Goal: Transaction & Acquisition: Purchase product/service

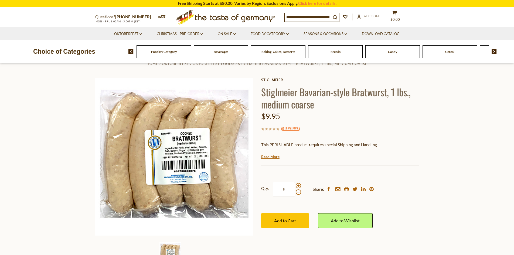
scroll to position [11, 0]
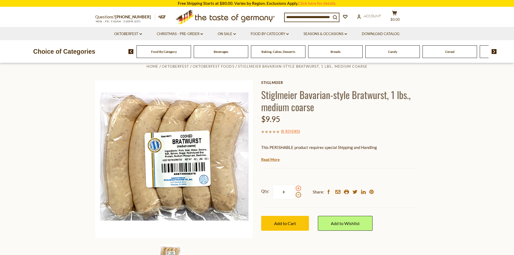
click at [297, 188] on span at bounding box center [297, 187] width 5 height 5
click at [295, 188] on input "*" at bounding box center [284, 191] width 22 height 15
click at [297, 188] on span at bounding box center [297, 187] width 5 height 5
click at [295, 188] on input "*" at bounding box center [284, 191] width 22 height 15
click at [297, 195] on span at bounding box center [297, 194] width 5 height 5
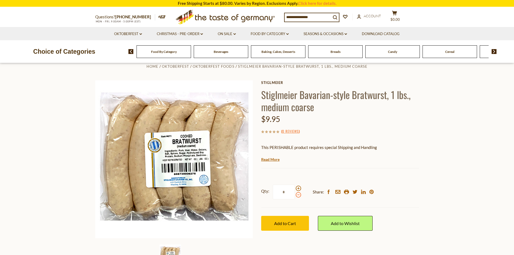
click at [295, 195] on input "*" at bounding box center [284, 191] width 22 height 15
type input "*"
click at [283, 222] on span "Add to Cart" at bounding box center [285, 223] width 22 height 5
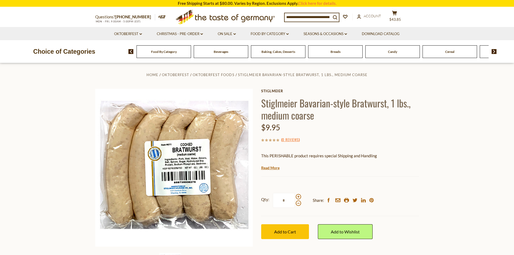
scroll to position [0, 0]
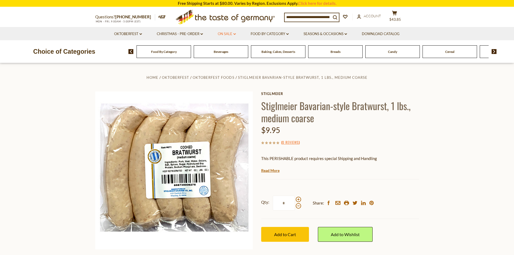
click at [232, 33] on link "On Sale dropdown_arrow" at bounding box center [227, 34] width 18 height 6
click at [231, 46] on link "All On Sale" at bounding box center [224, 48] width 19 height 5
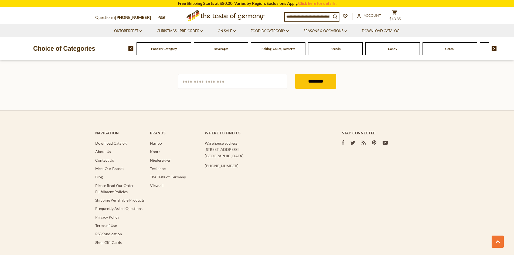
scroll to position [338, 0]
click at [163, 177] on link "The Taste of Germany" at bounding box center [168, 176] width 36 height 5
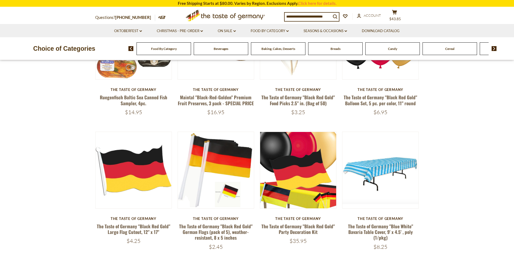
scroll to position [105, 0]
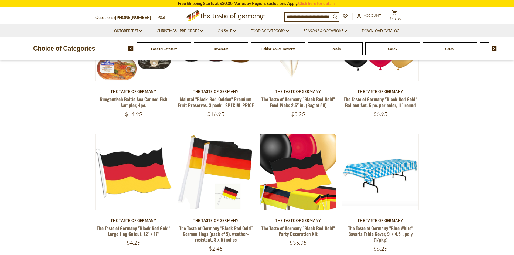
click at [171, 48] on span "Food By Category" at bounding box center [164, 49] width 26 height 4
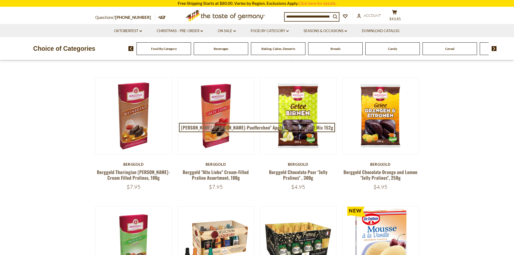
scroll to position [178, 0]
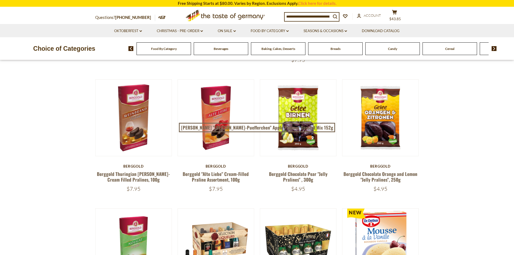
click at [326, 13] on input at bounding box center [307, 17] width 46 height 8
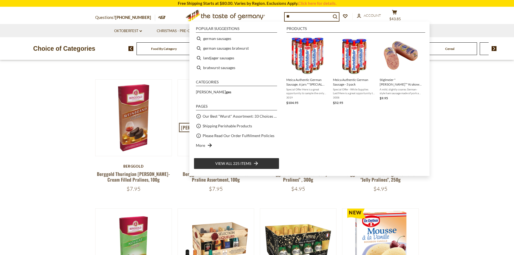
type input "*"
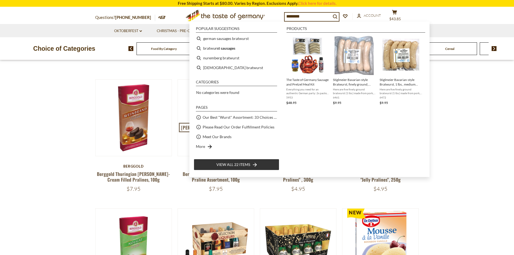
type input "*********"
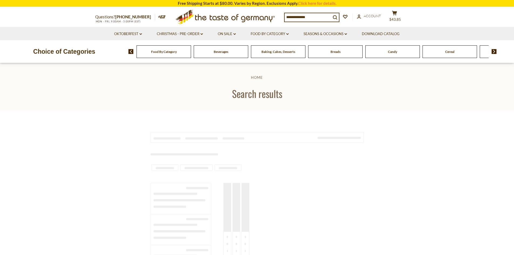
type input "*********"
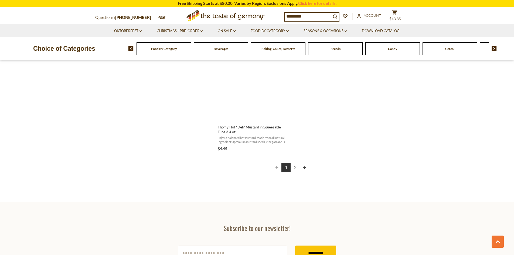
scroll to position [955, 0]
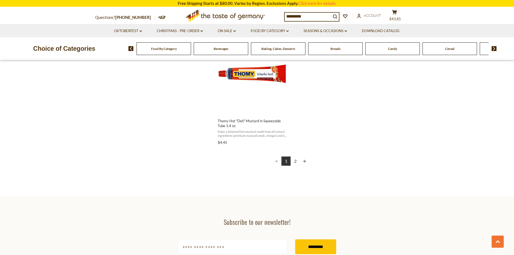
click at [293, 162] on link "2" at bounding box center [294, 160] width 9 height 9
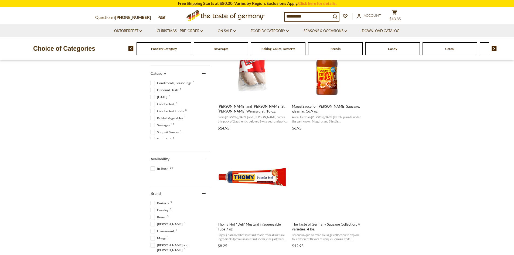
scroll to position [141, 0]
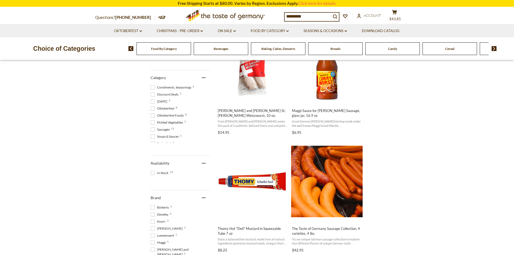
drag, startPoint x: 308, startPoint y: 17, endPoint x: 282, endPoint y: 14, distance: 26.0
click at [282, 14] on div "Questions? 800-881-6419 MON - FRI, 9:00AM - 5:00PM (EST) .st0{fill:#EDD300;} .s…" at bounding box center [257, 15] width 332 height 17
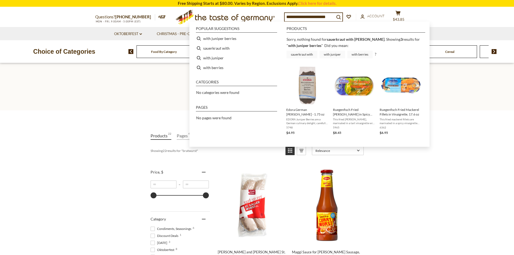
scroll to position [0, 0]
type input "**********"
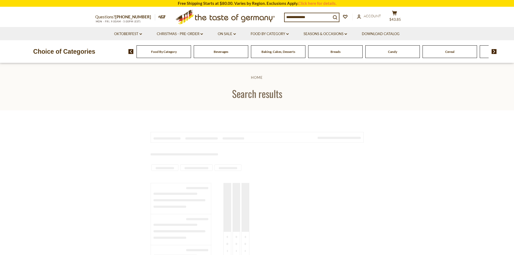
type input "**********"
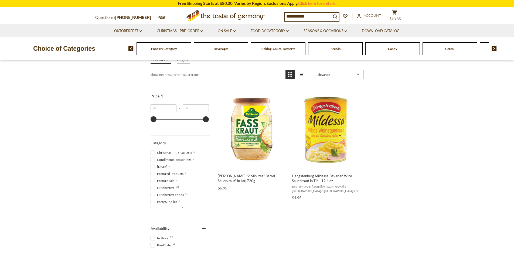
scroll to position [105, 0]
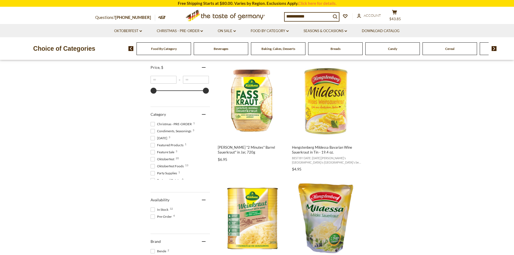
drag, startPoint x: 512, startPoint y: 61, endPoint x: 510, endPoint y: 68, distance: 7.5
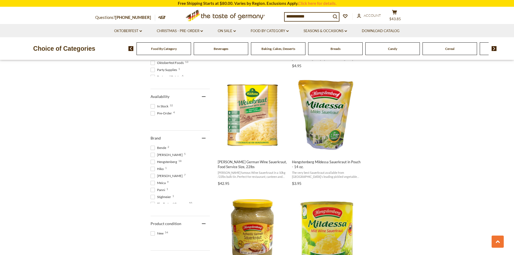
scroll to position [182, 0]
